Goal: Information Seeking & Learning: Learn about a topic

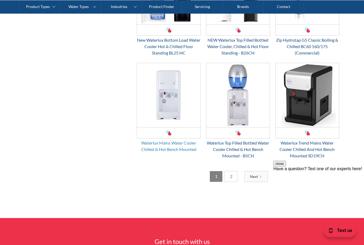
scroll to position [823, 0]
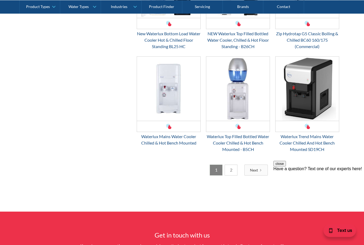
click at [232, 171] on link "2" at bounding box center [231, 169] width 13 height 11
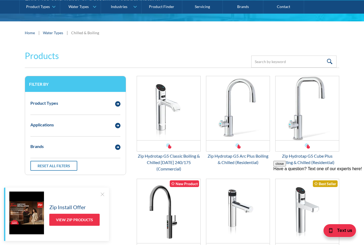
scroll to position [81, 0]
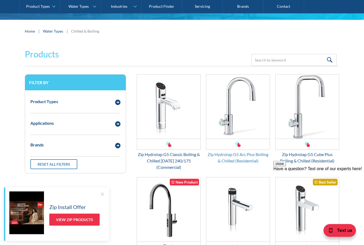
click at [258, 156] on div "Zip Hydrotap G5 Arc Plus Boiling & Chilled (Residential)" at bounding box center [238, 157] width 64 height 13
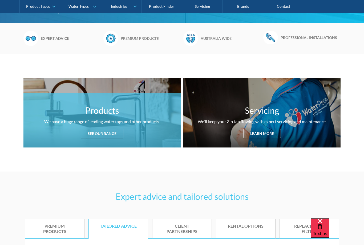
scroll to position [153, 0]
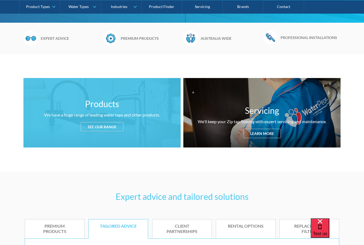
click at [113, 131] on div "Products We have a huge range of leading water taps and other products. See our…" at bounding box center [101, 112] width 157 height 69
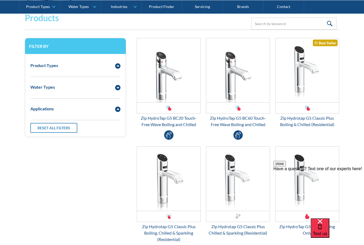
scroll to position [707, 0]
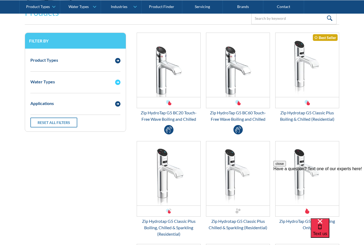
click at [118, 82] on img "Email Form 3" at bounding box center [117, 82] width 5 height 5
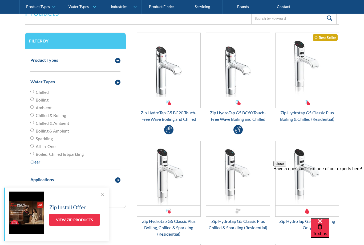
click at [34, 163] on link "Clear" at bounding box center [35, 161] width 10 height 5
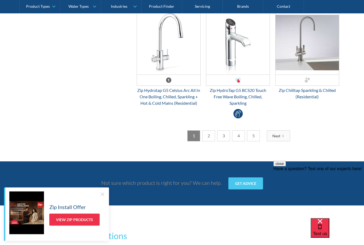
scroll to position [1475, 0]
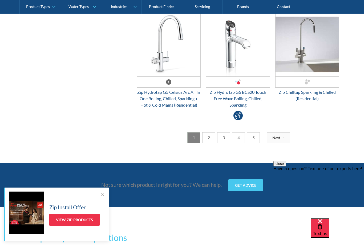
click at [211, 139] on link "2" at bounding box center [209, 137] width 13 height 11
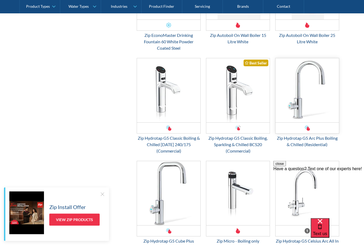
scroll to position [1184, 0]
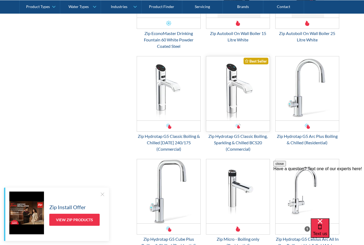
click at [249, 97] on img "Email Form 3" at bounding box center [239, 88] width 64 height 64
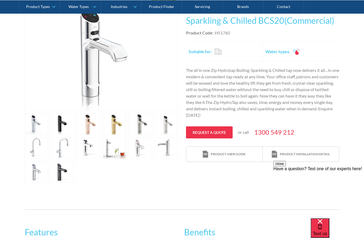
scroll to position [103, 0]
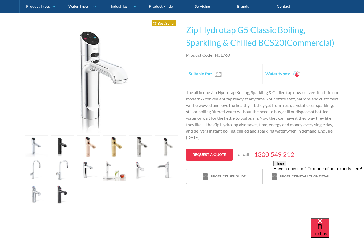
click at [48, 157] on link "open lightbox" at bounding box center [36, 146] width 23 height 21
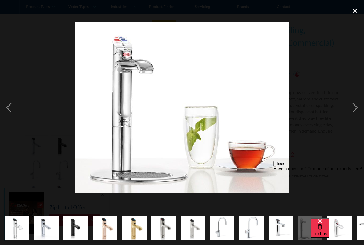
click at [359, 13] on div "close lightbox" at bounding box center [355, 11] width 18 height 12
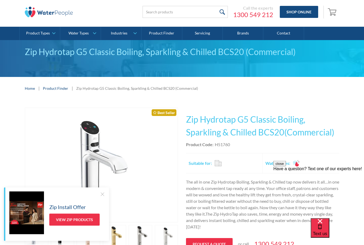
scroll to position [10, 0]
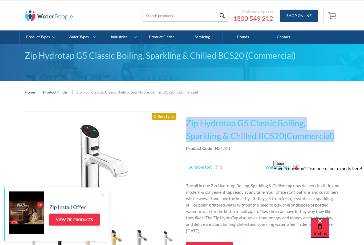
drag, startPoint x: 188, startPoint y: 122, endPoint x: 337, endPoint y: 140, distance: 150.7
click at [337, 140] on h1 "Zip Hydrotap G5 Classic Boiling, Sparkling & Chilled BCS20(Commercial)" at bounding box center [262, 130] width 153 height 26
copy h1 "Zip Hydrotap G5 Classic Boiling, Sparkling & Chilled BCS20(Commercial)"
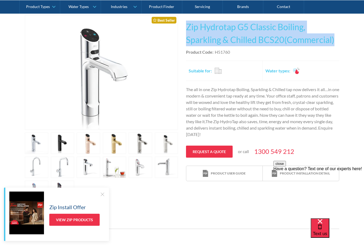
scroll to position [0, 0]
